Goal: Task Accomplishment & Management: Use online tool/utility

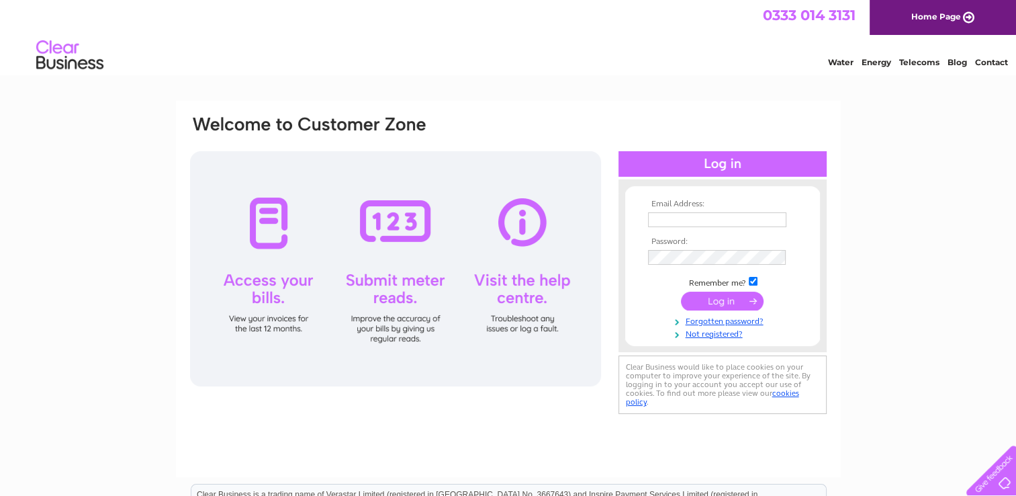
type input "bikes@northfieldcycles.co.uk"
click at [723, 299] on input "submit" at bounding box center [722, 301] width 83 height 19
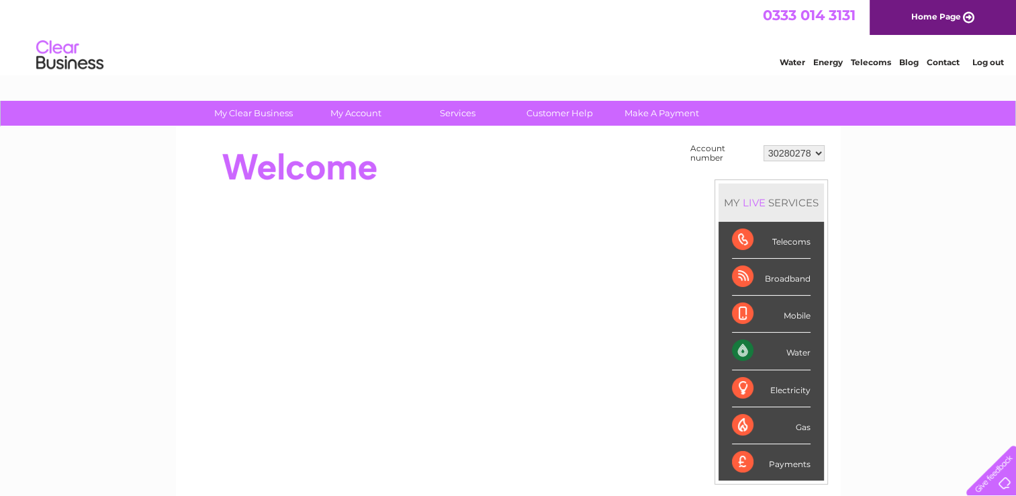
click at [785, 343] on div "Water" at bounding box center [771, 351] width 79 height 37
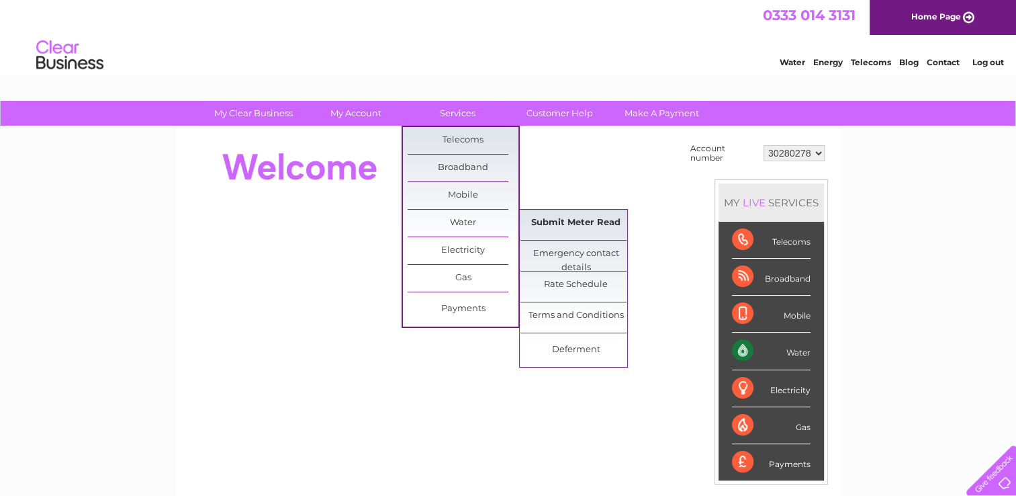
click at [543, 216] on link "Submit Meter Read" at bounding box center [576, 223] width 111 height 27
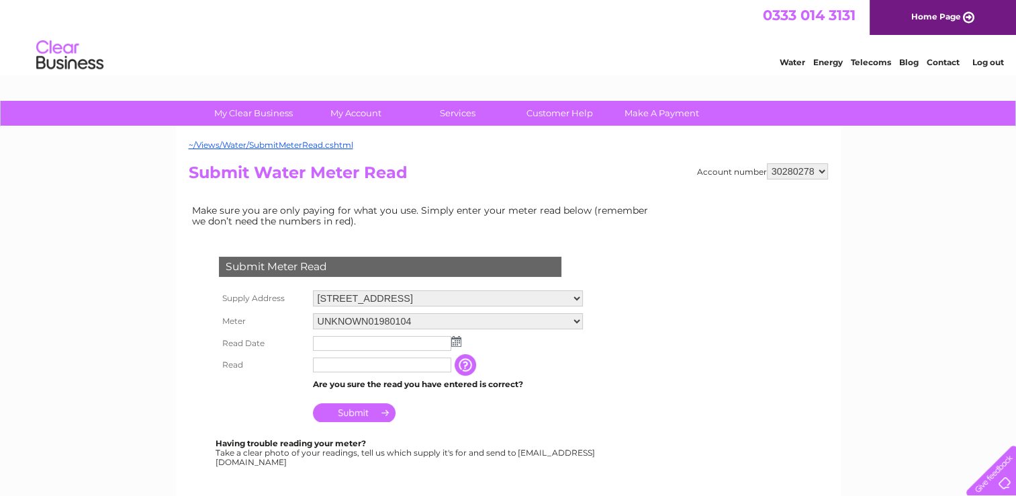
click at [455, 341] on img at bounding box center [456, 341] width 10 height 11
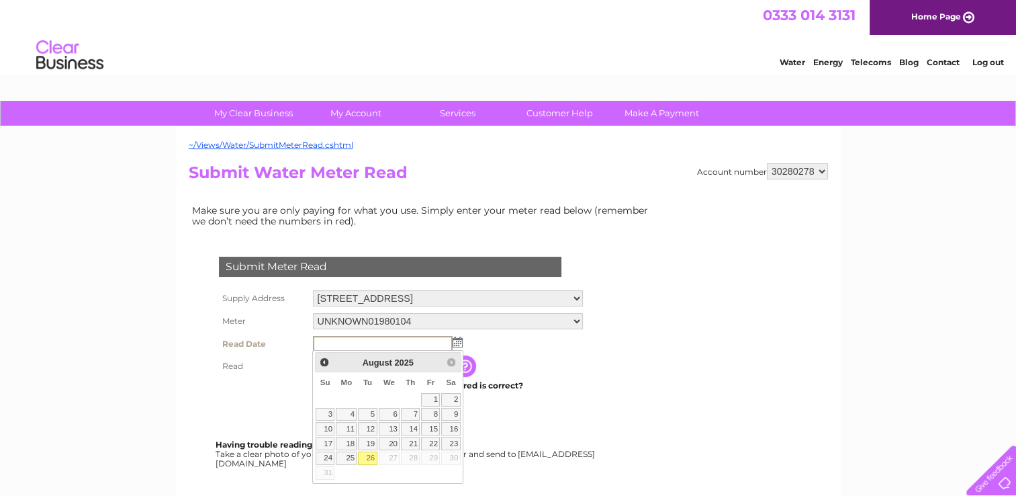
click at [373, 457] on link "26" at bounding box center [367, 457] width 19 height 13
type input "2025/08/26"
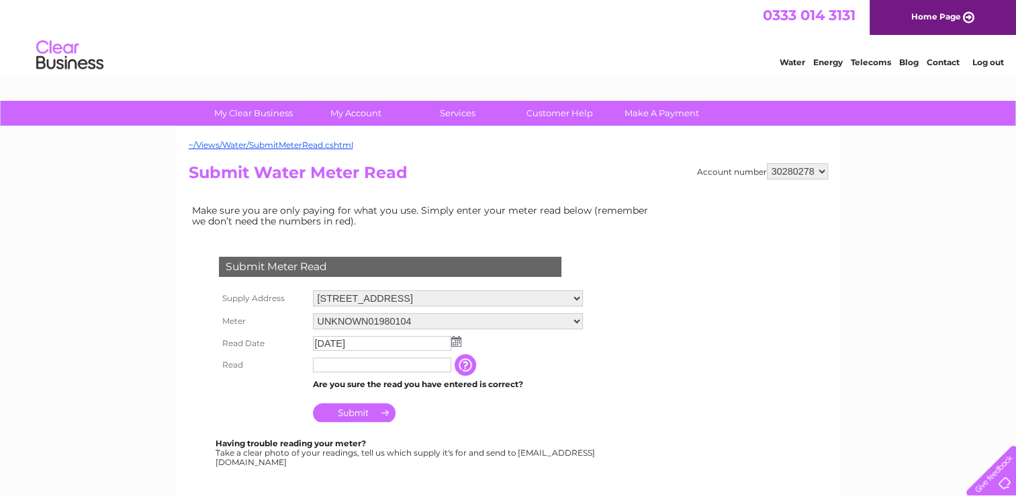
click at [357, 363] on input "text" at bounding box center [382, 364] width 138 height 15
type input "477"
click at [349, 414] on input "Submit" at bounding box center [354, 412] width 83 height 19
